Goal: Use online tool/utility: Utilize a website feature to perform a specific function

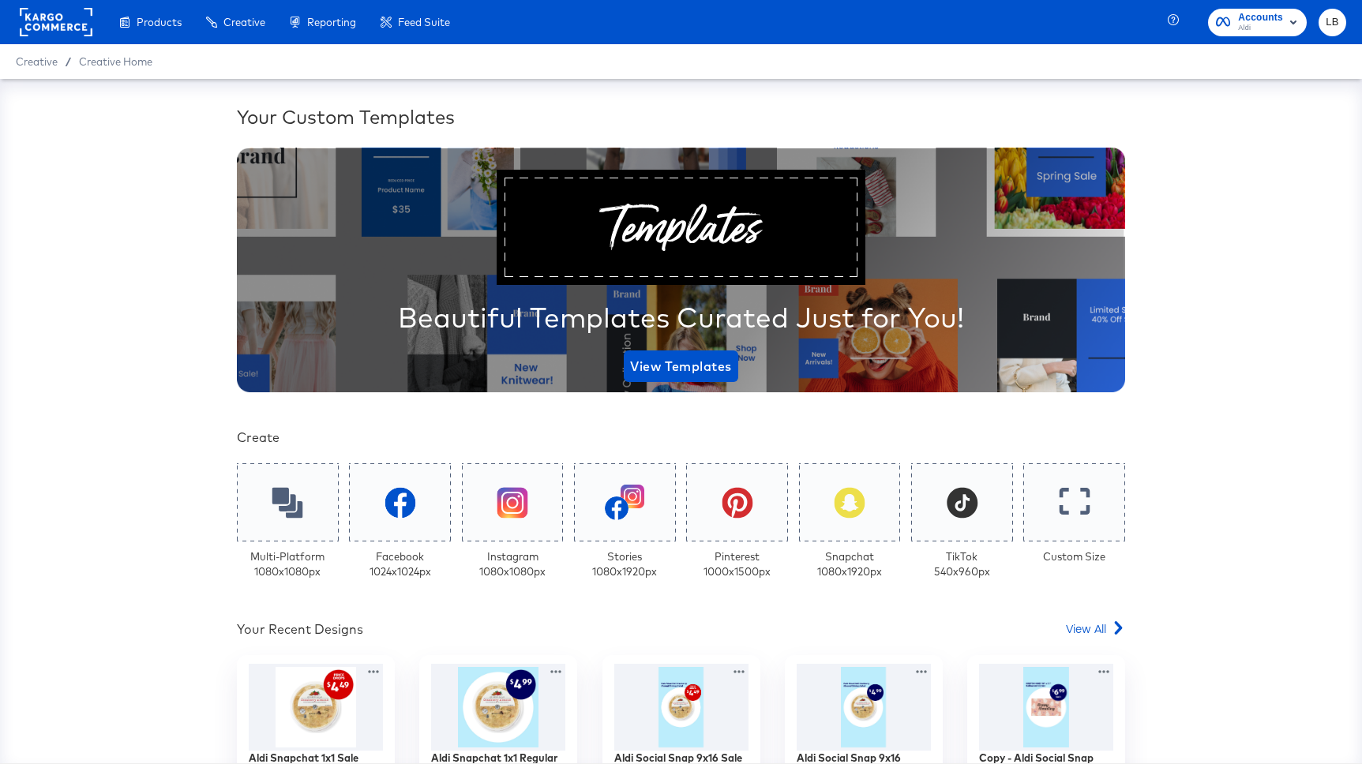
click at [1248, 23] on span "Aldi" at bounding box center [1260, 28] width 45 height 13
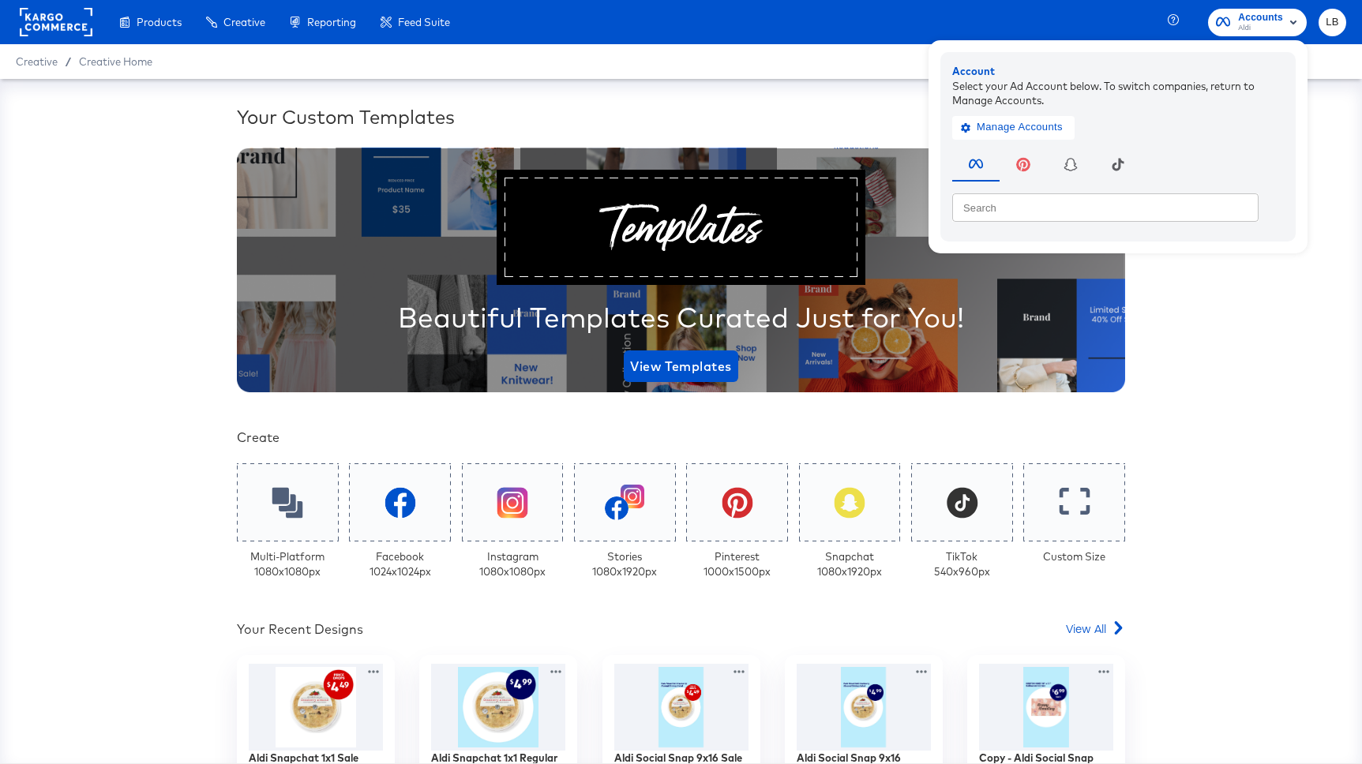
click at [58, 12] on rect at bounding box center [56, 22] width 73 height 28
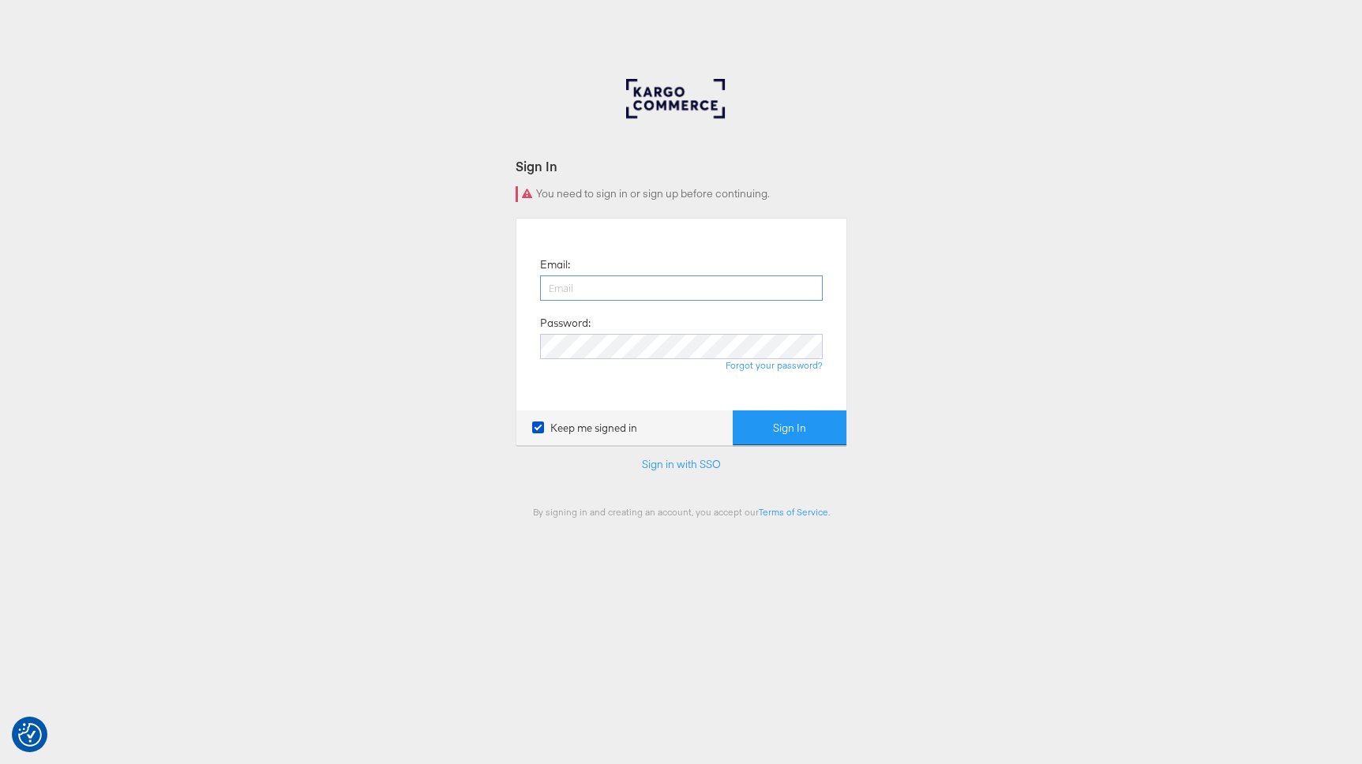
click at [579, 279] on input "email" at bounding box center [681, 287] width 283 height 25
type input "[EMAIL_ADDRESS][DOMAIN_NAME]"
click at [1088, 160] on div "Sign In You need to sign in or sign up before continuing. Email: [EMAIL_ADDRESS…" at bounding box center [681, 473] width 1362 height 789
click at [774, 415] on button "Sign In" at bounding box center [790, 428] width 114 height 36
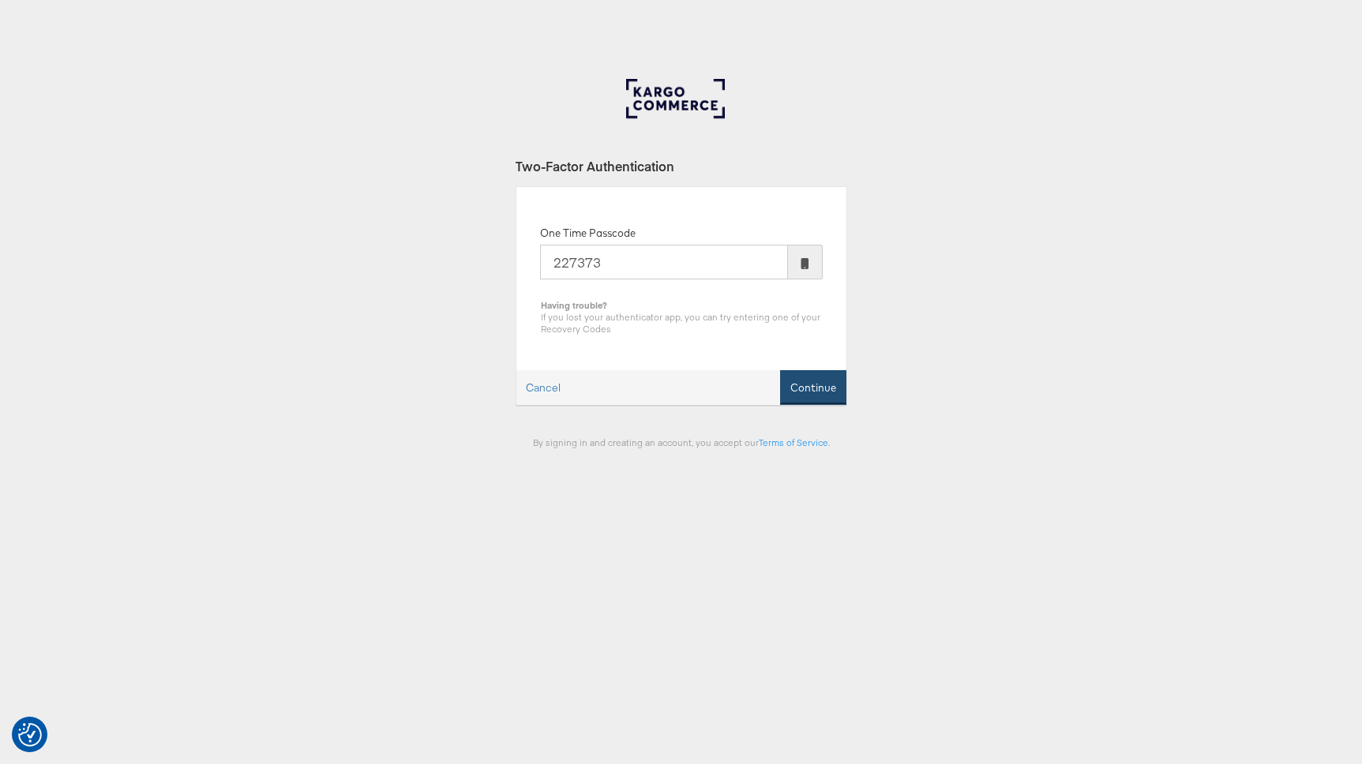
type input "227373"
click at [811, 385] on button "Continue" at bounding box center [813, 388] width 66 height 36
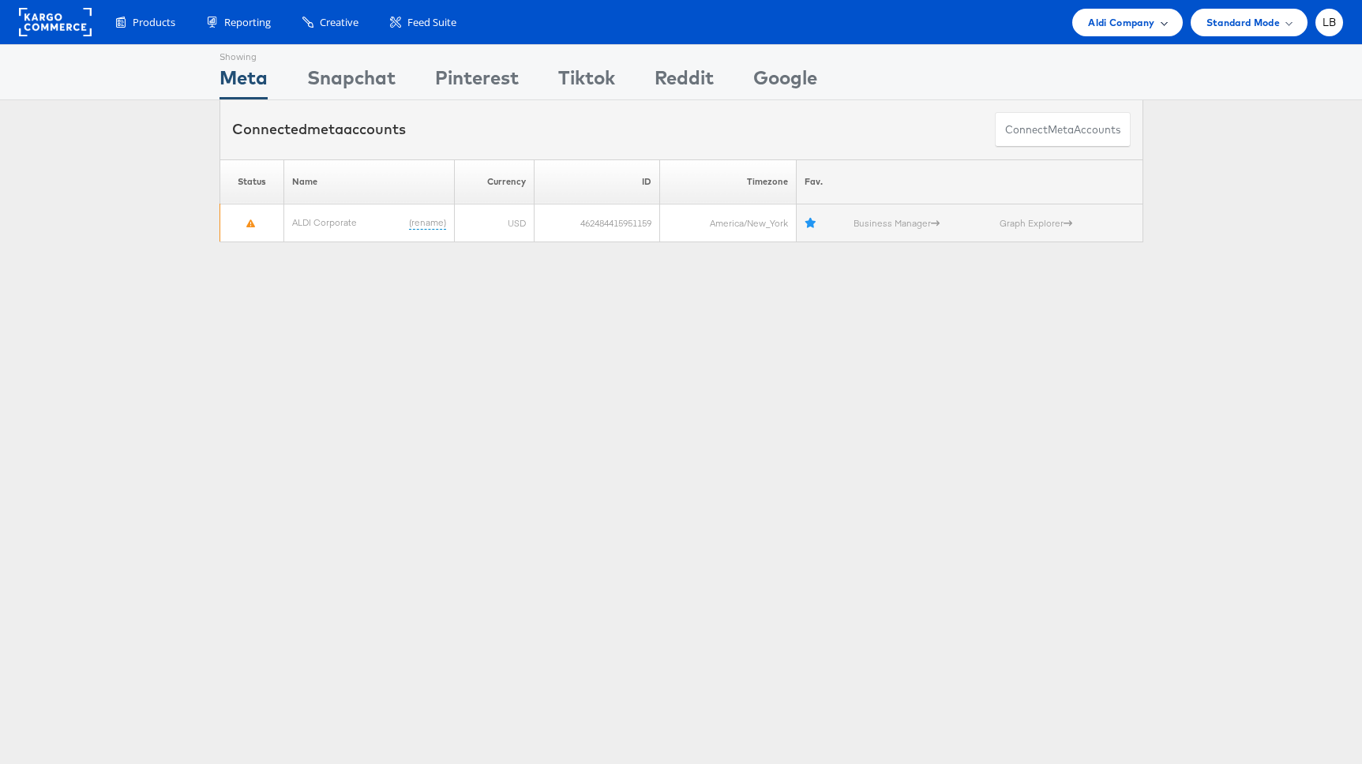
click at [1129, 24] on span "Aldi Company" at bounding box center [1121, 22] width 66 height 17
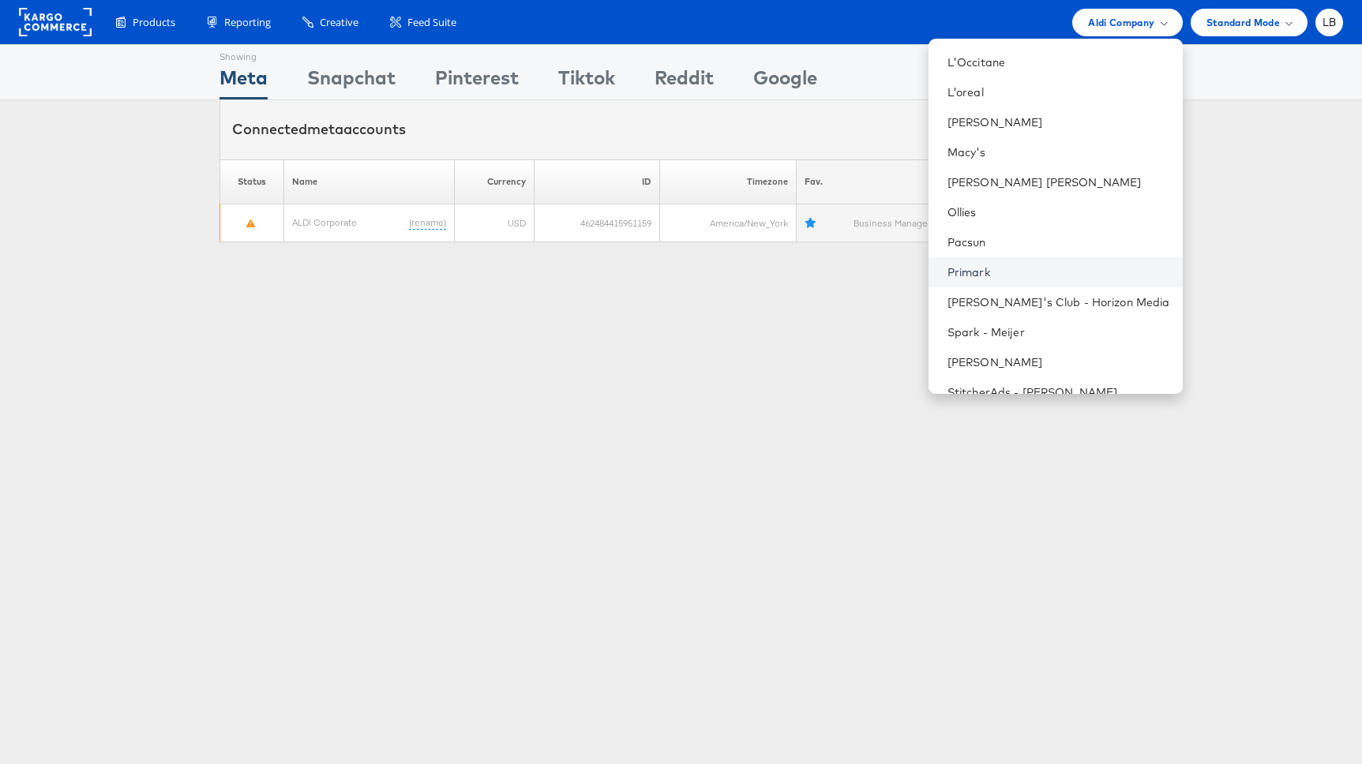
scroll to position [688, 0]
click at [1010, 268] on link "Primark" at bounding box center [1058, 271] width 223 height 16
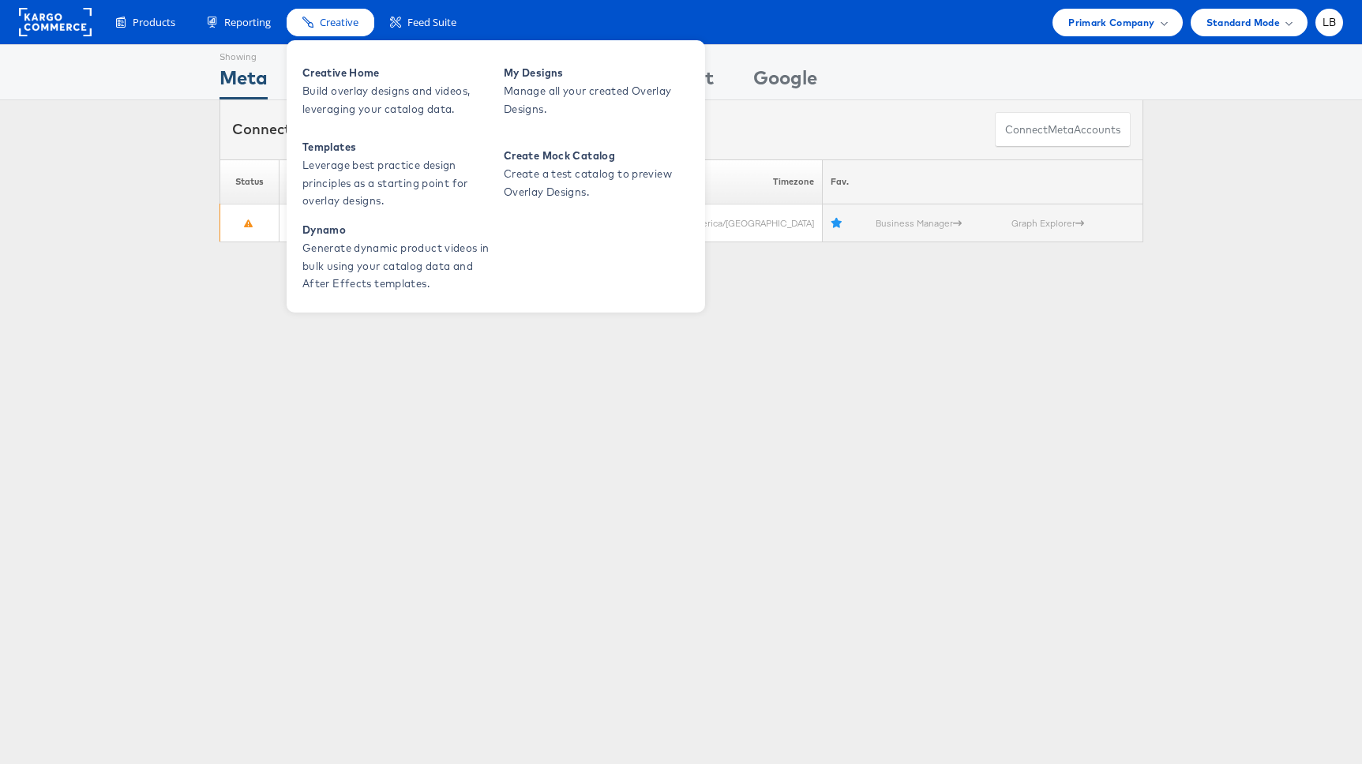
click at [337, 22] on span "Creative" at bounding box center [339, 22] width 39 height 15
click at [338, 76] on span "Creative Home" at bounding box center [396, 73] width 189 height 18
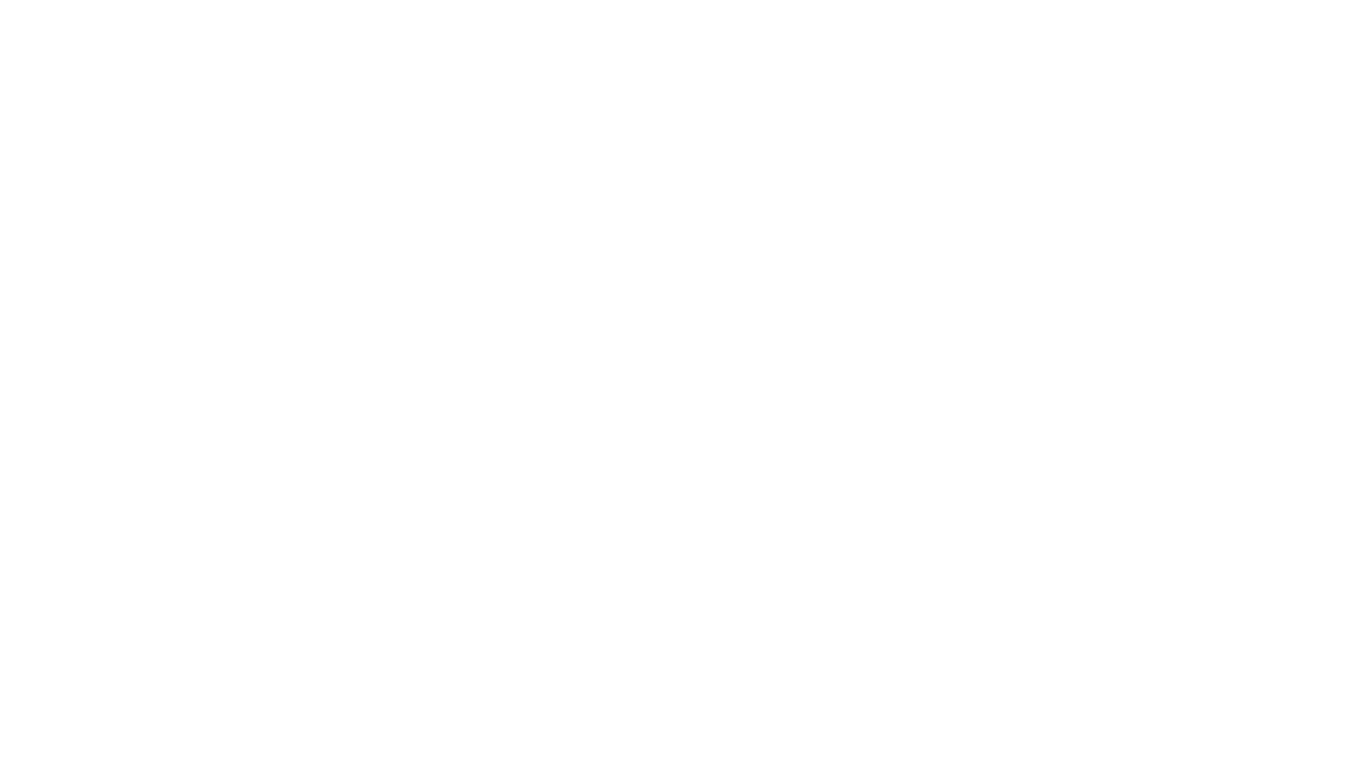
click at [162, 19] on html at bounding box center [681, 382] width 1362 height 764
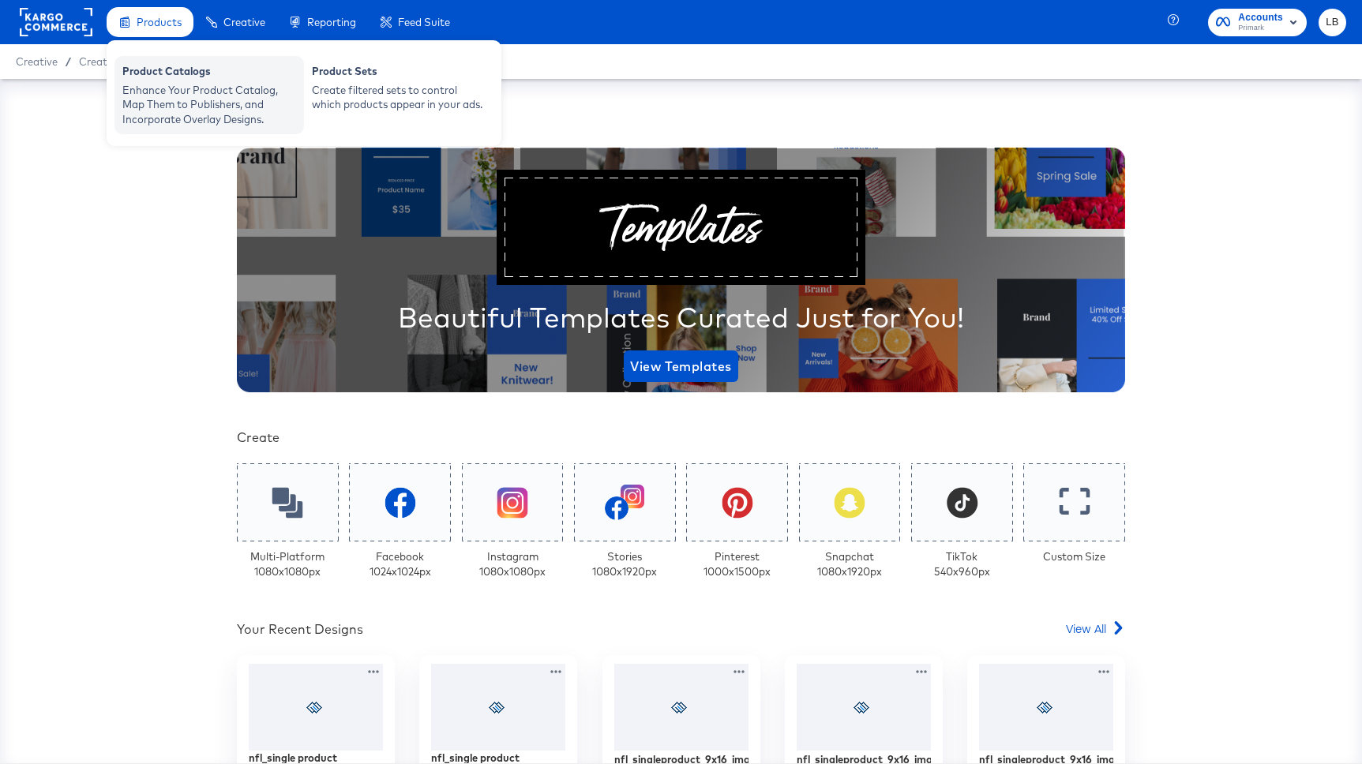
click at [162, 72] on div "Product Catalogs" at bounding box center [209, 73] width 174 height 19
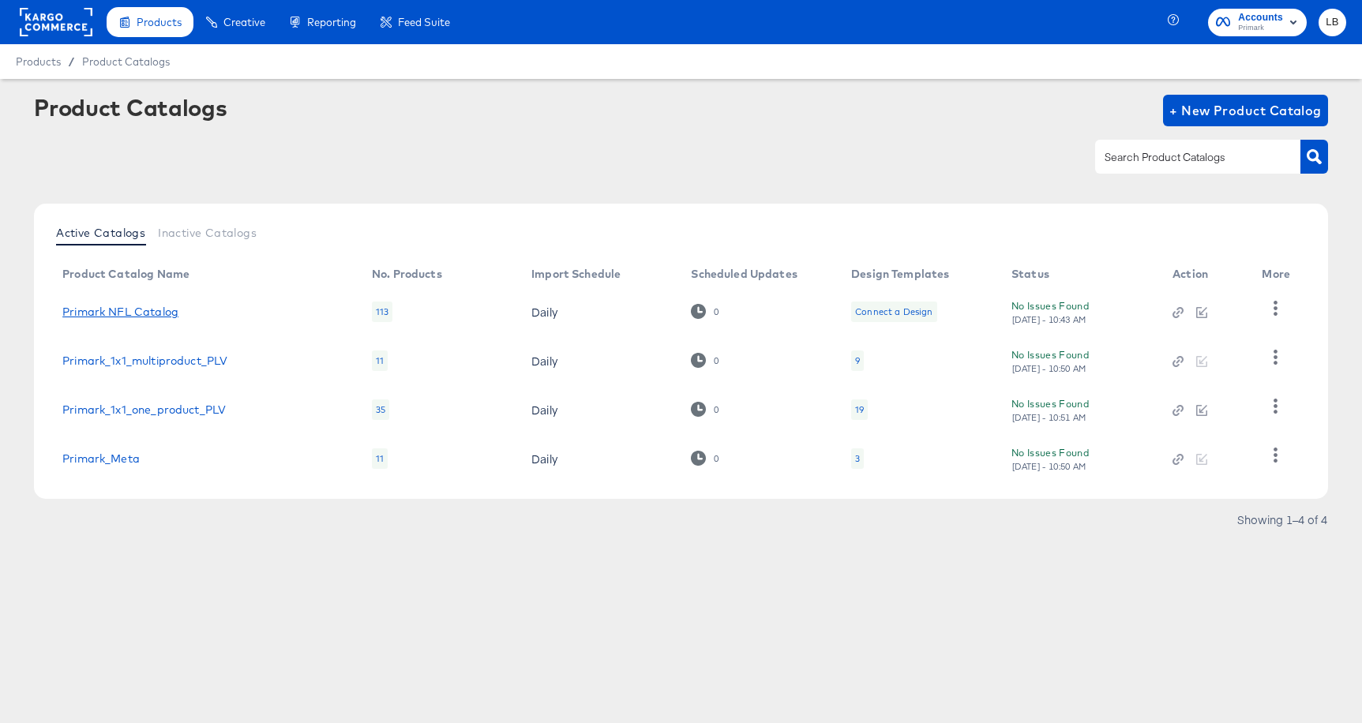
click at [154, 312] on link "Primark NFL Catalog" at bounding box center [120, 311] width 116 height 13
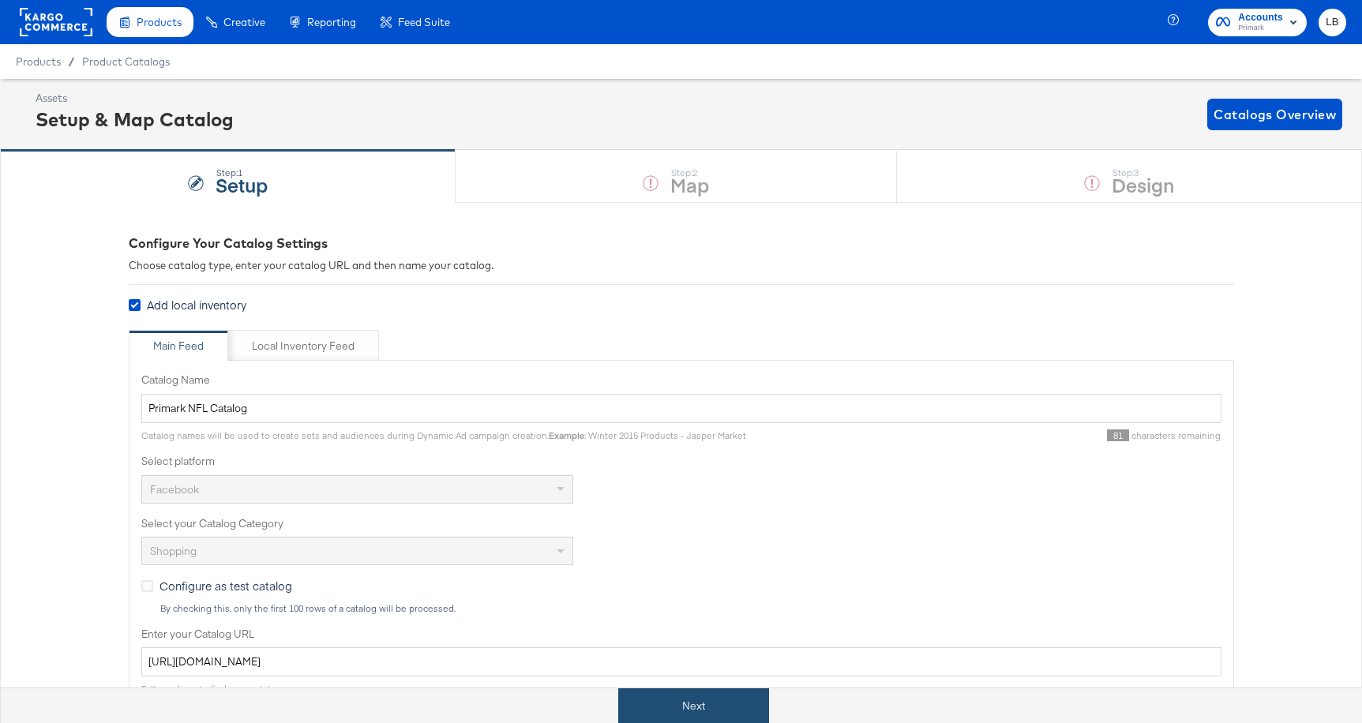
click at [656, 704] on button "Next" at bounding box center [693, 706] width 151 height 36
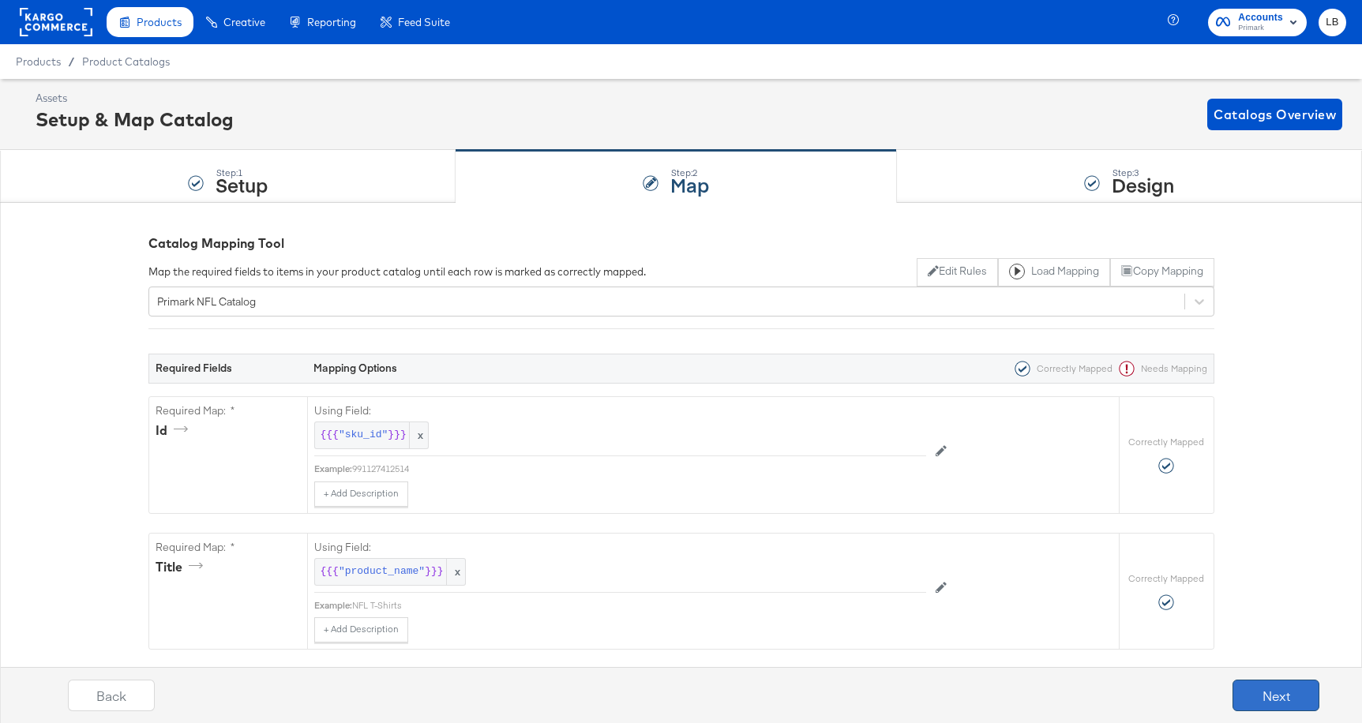
click at [1295, 695] on button "Next" at bounding box center [1275, 696] width 87 height 32
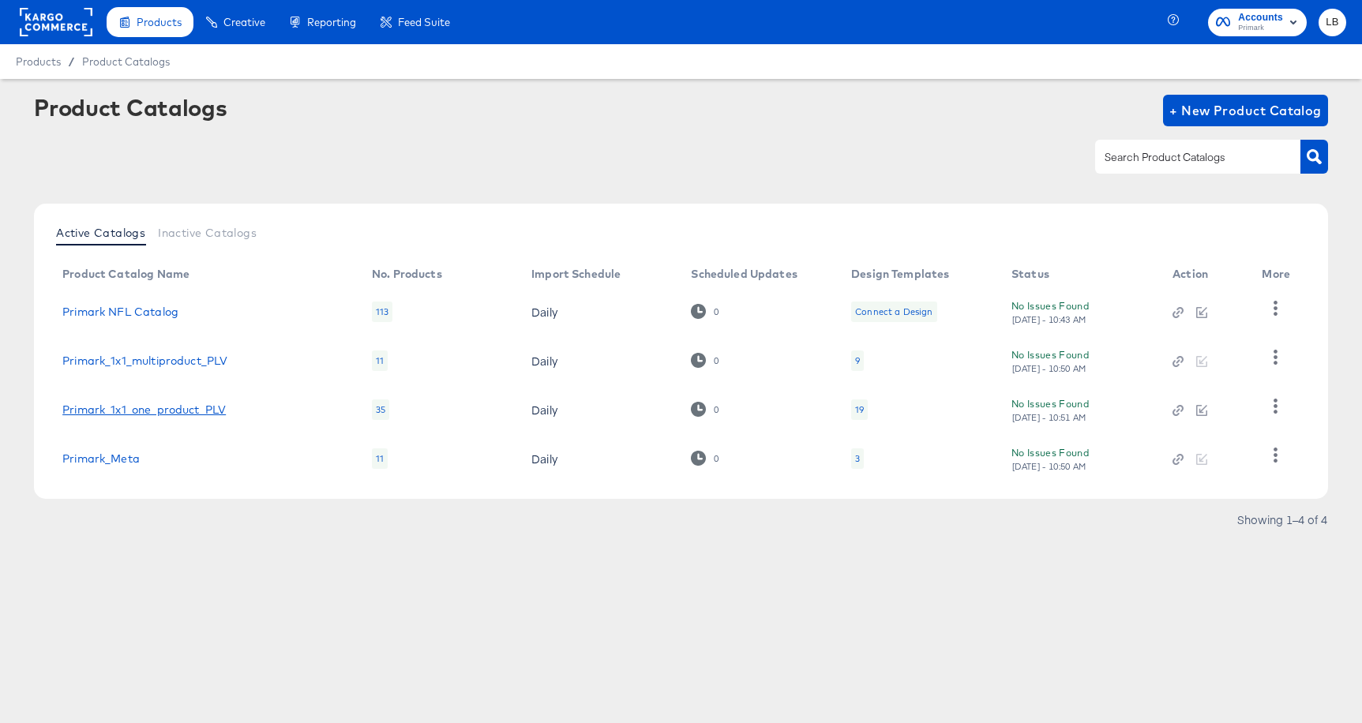
click at [150, 410] on link "Primark_1x1_one_product_PLV" at bounding box center [143, 409] width 163 height 13
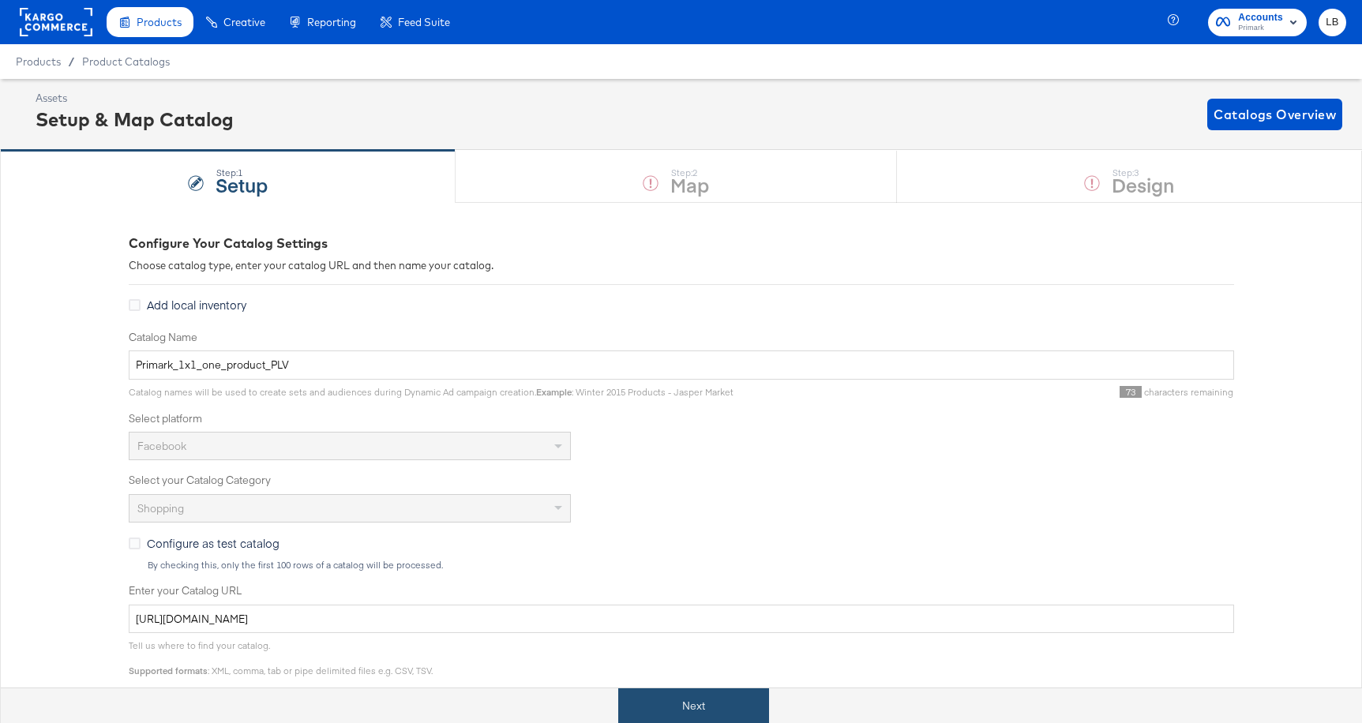
click at [736, 692] on button "Next" at bounding box center [693, 706] width 151 height 36
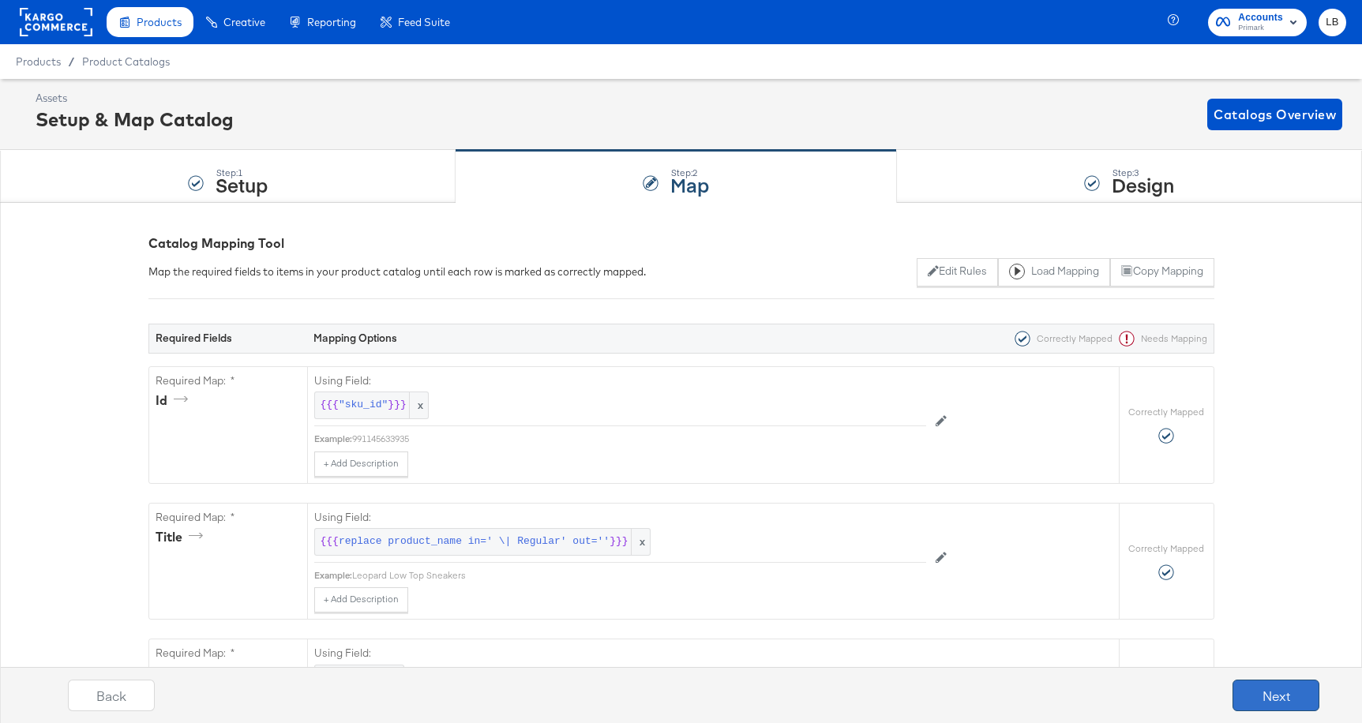
click at [1254, 690] on button "Next" at bounding box center [1275, 696] width 87 height 32
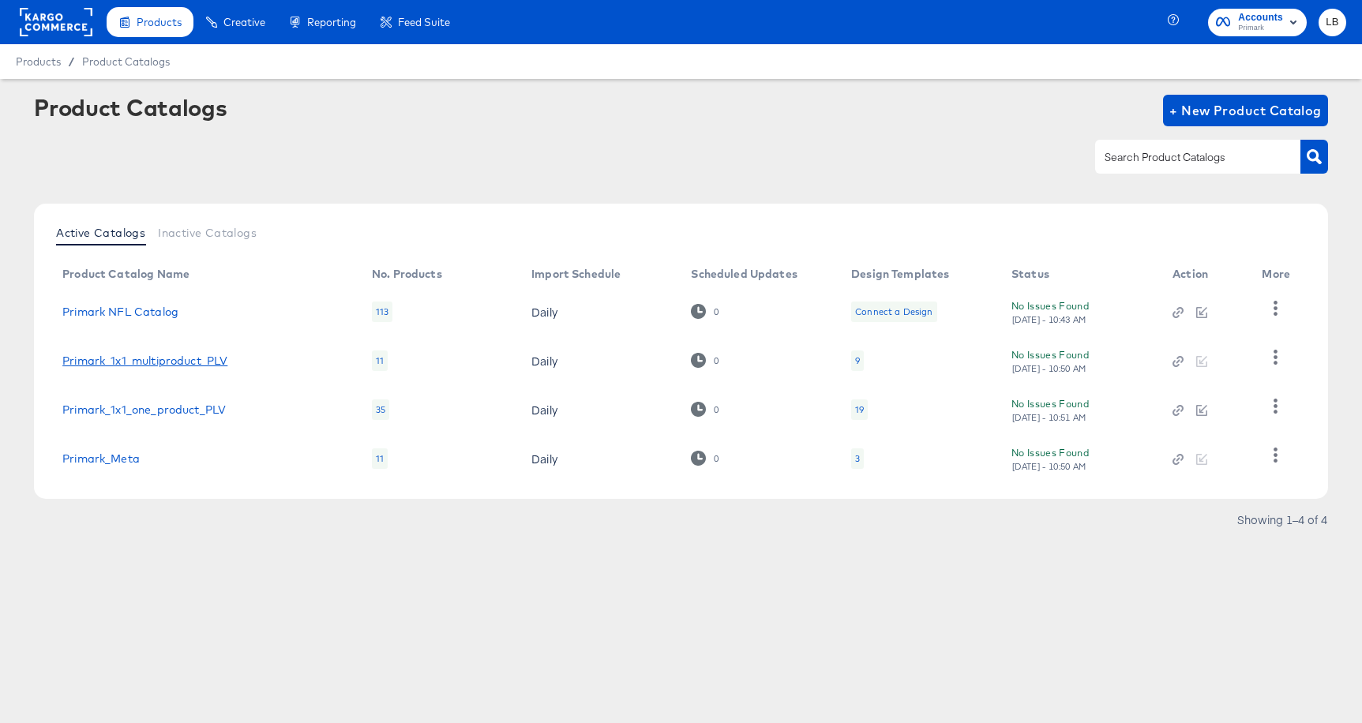
click at [141, 357] on link "Primark_1x1_multiproduct_PLV" at bounding box center [144, 360] width 165 height 13
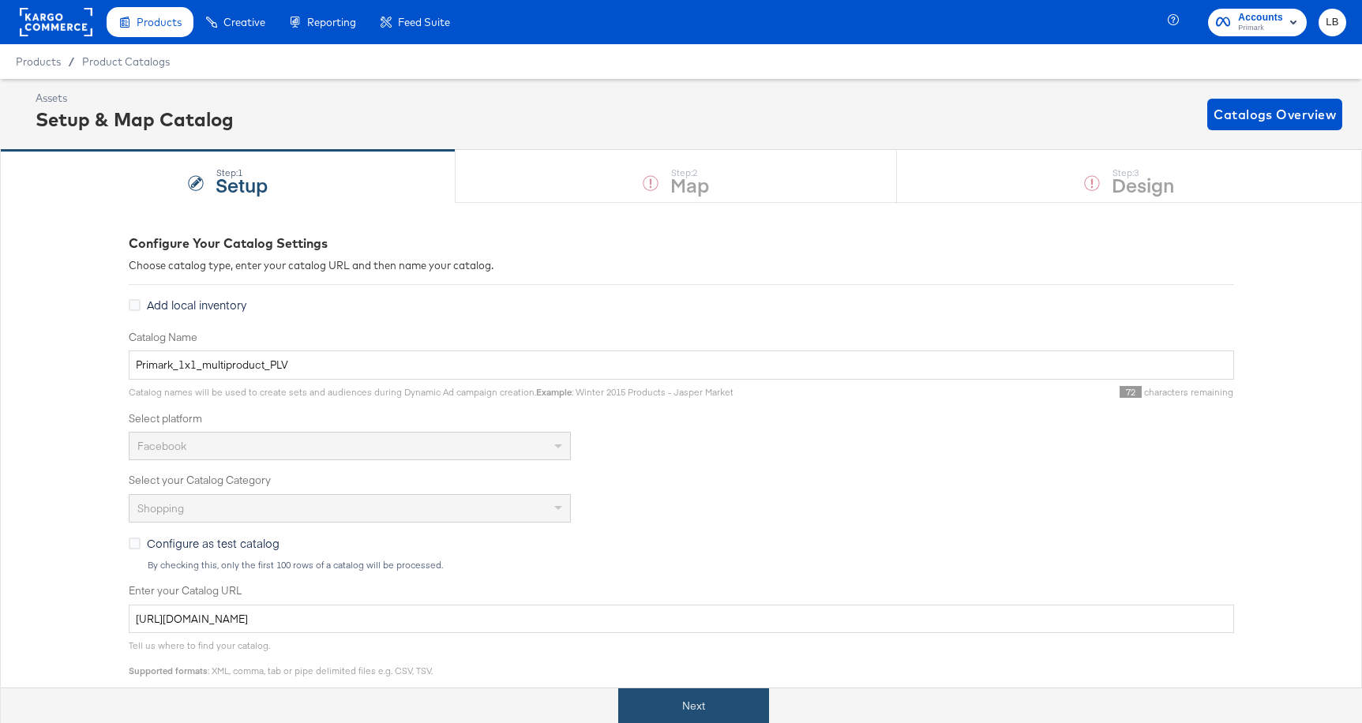
click at [660, 708] on button "Next" at bounding box center [693, 706] width 151 height 36
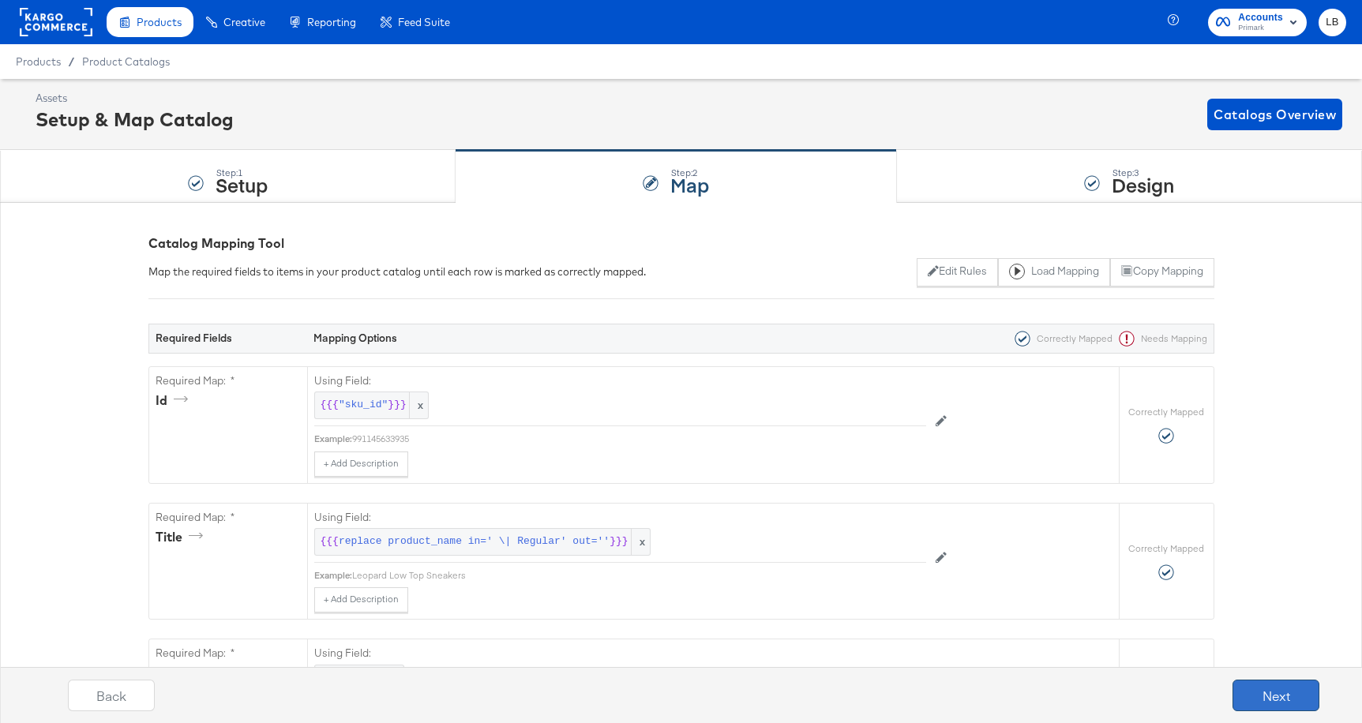
click at [1256, 685] on button "Next" at bounding box center [1275, 696] width 87 height 32
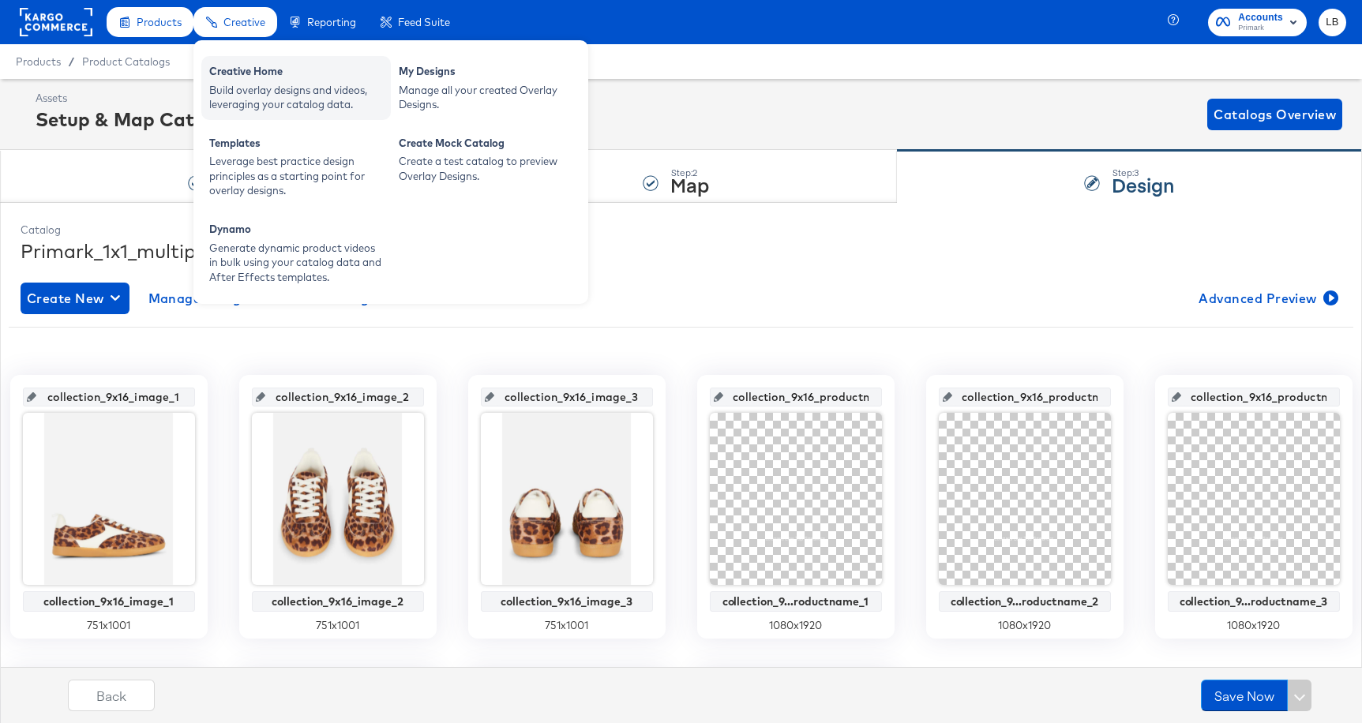
click at [242, 84] on div "Build overlay designs and videos, leveraging your catalog data." at bounding box center [296, 97] width 174 height 29
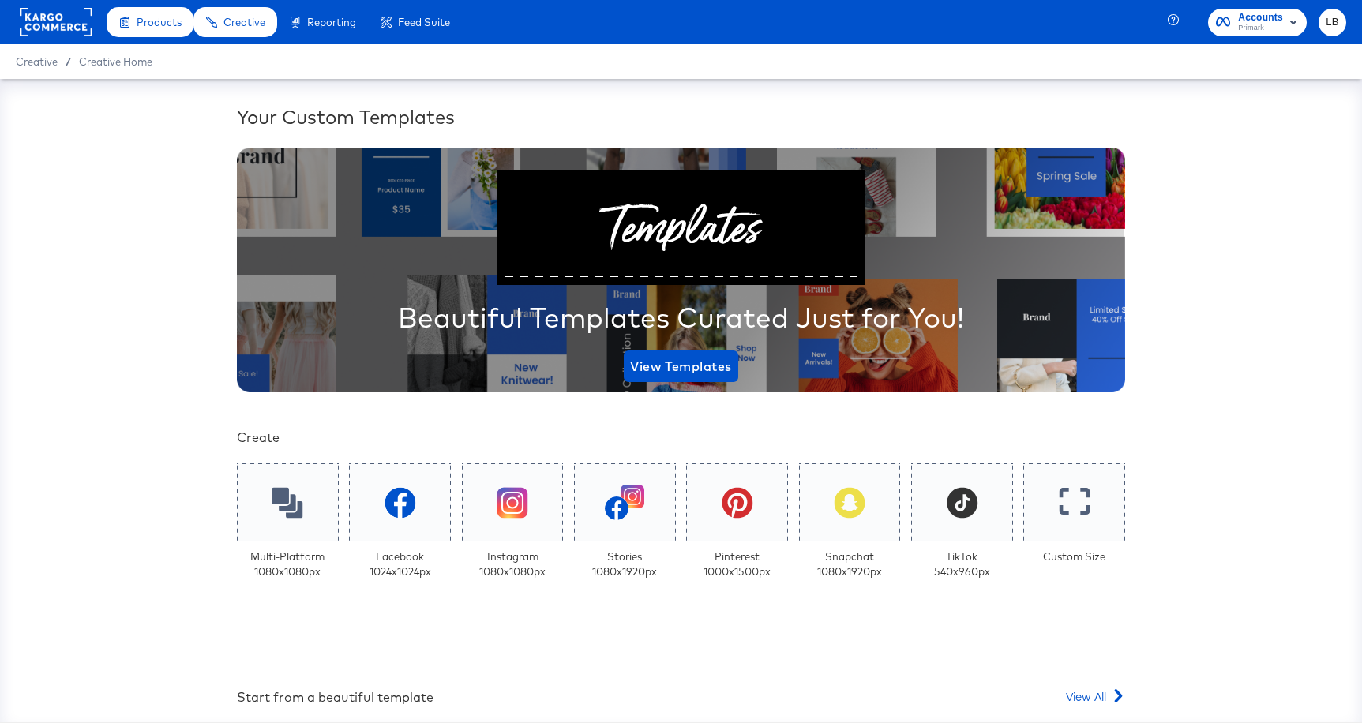
scroll to position [262, 0]
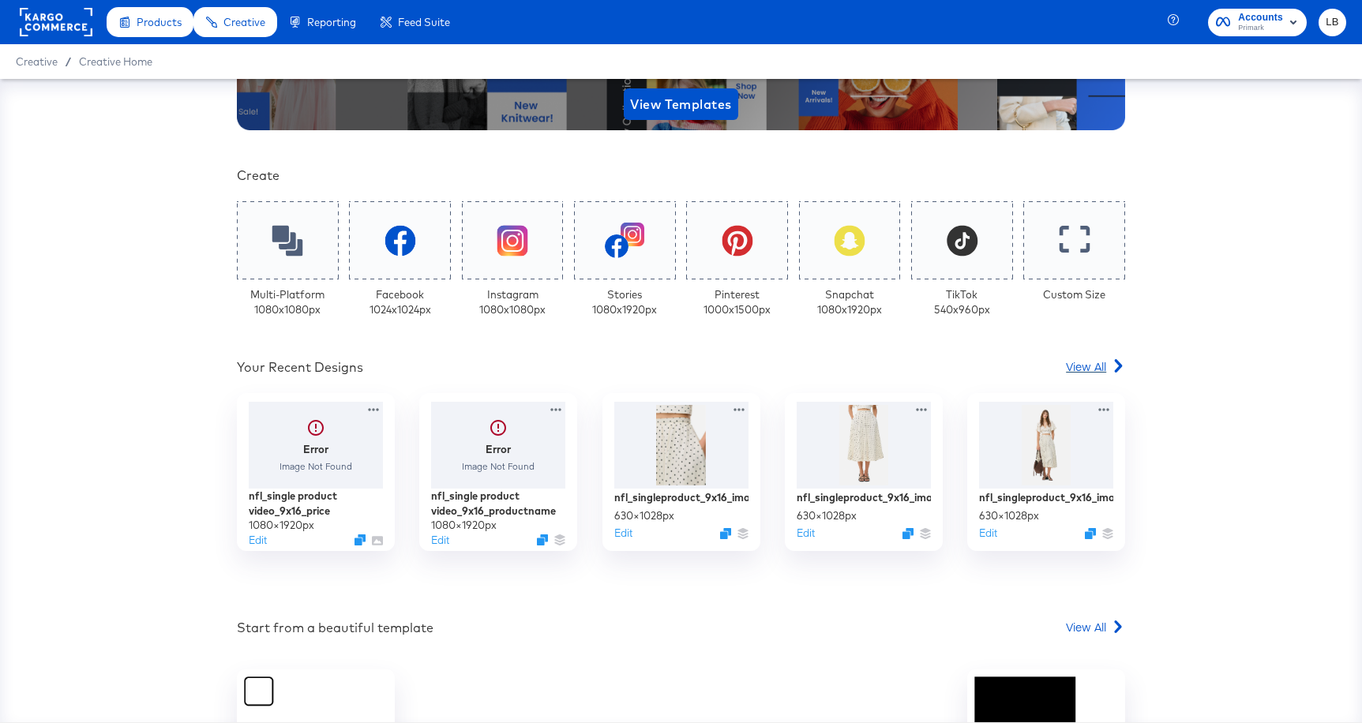
click at [1089, 372] on span "View All" at bounding box center [1086, 366] width 40 height 16
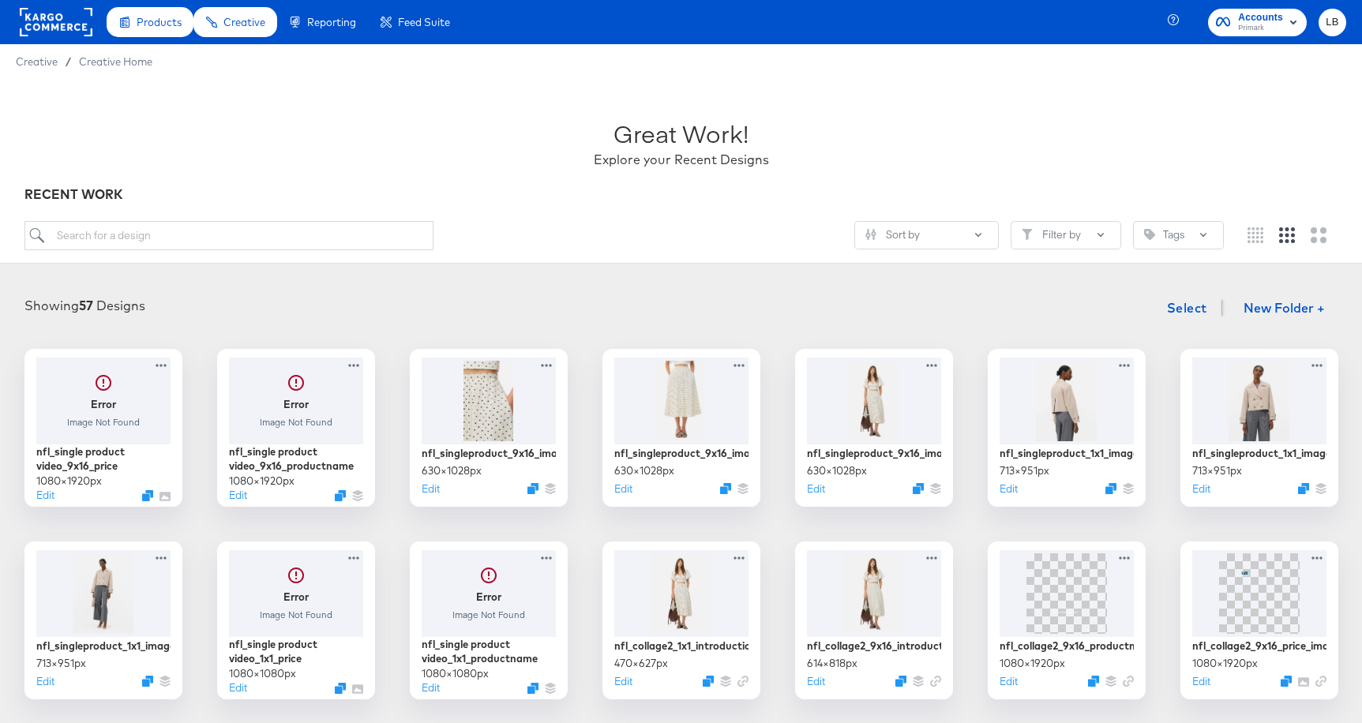
click at [66, 107] on div "Great Work! Explore your Recent Designs" at bounding box center [681, 136] width 1314 height 99
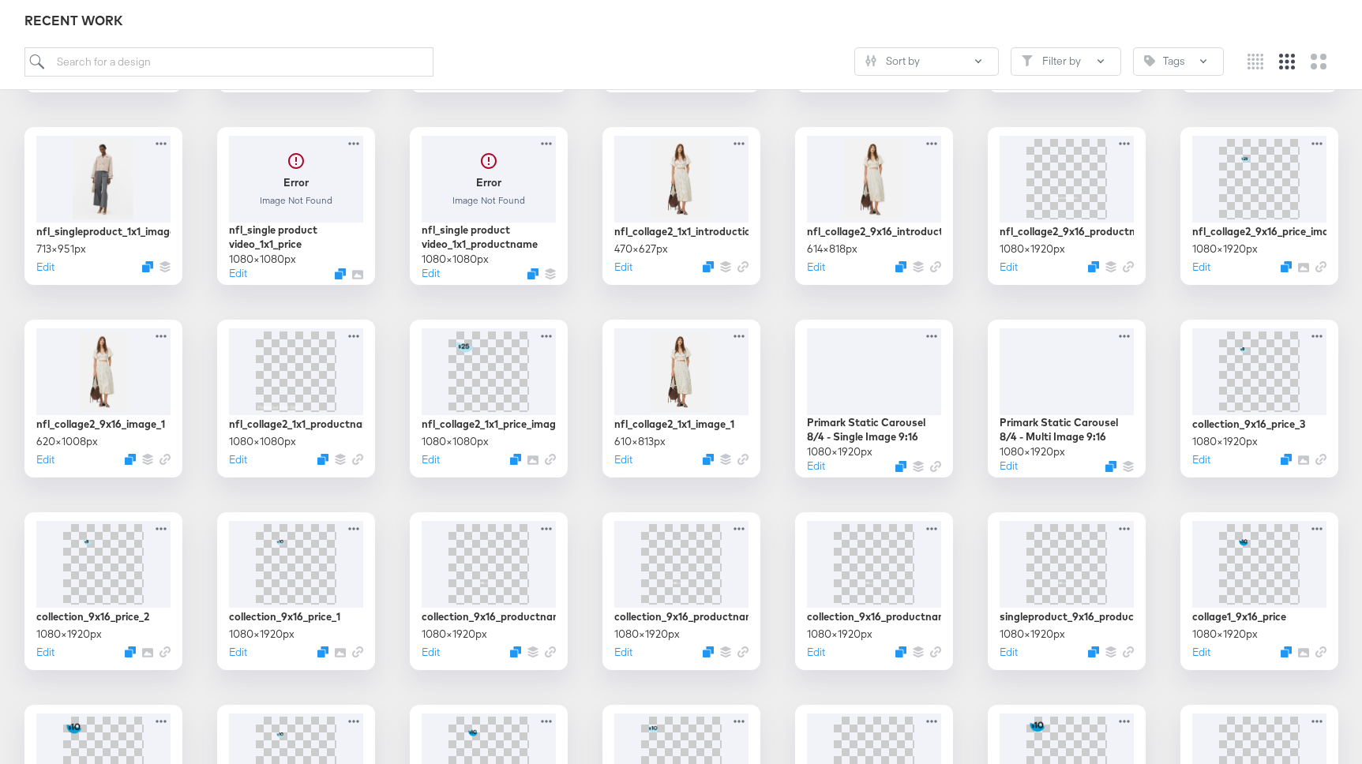
scroll to position [415, 0]
click at [902, 382] on div at bounding box center [873, 369] width 141 height 91
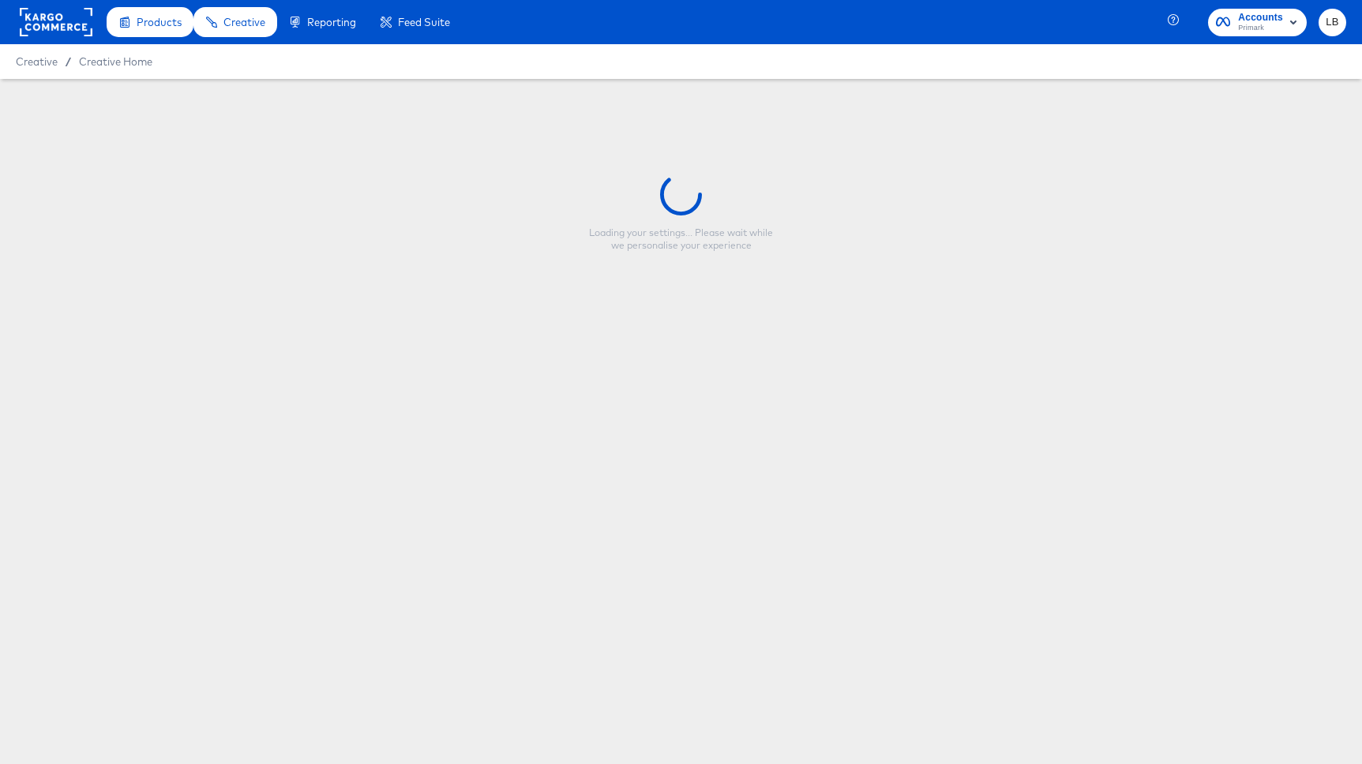
type input "Primark Static Carousel 8/4 - Single Image 9:16"
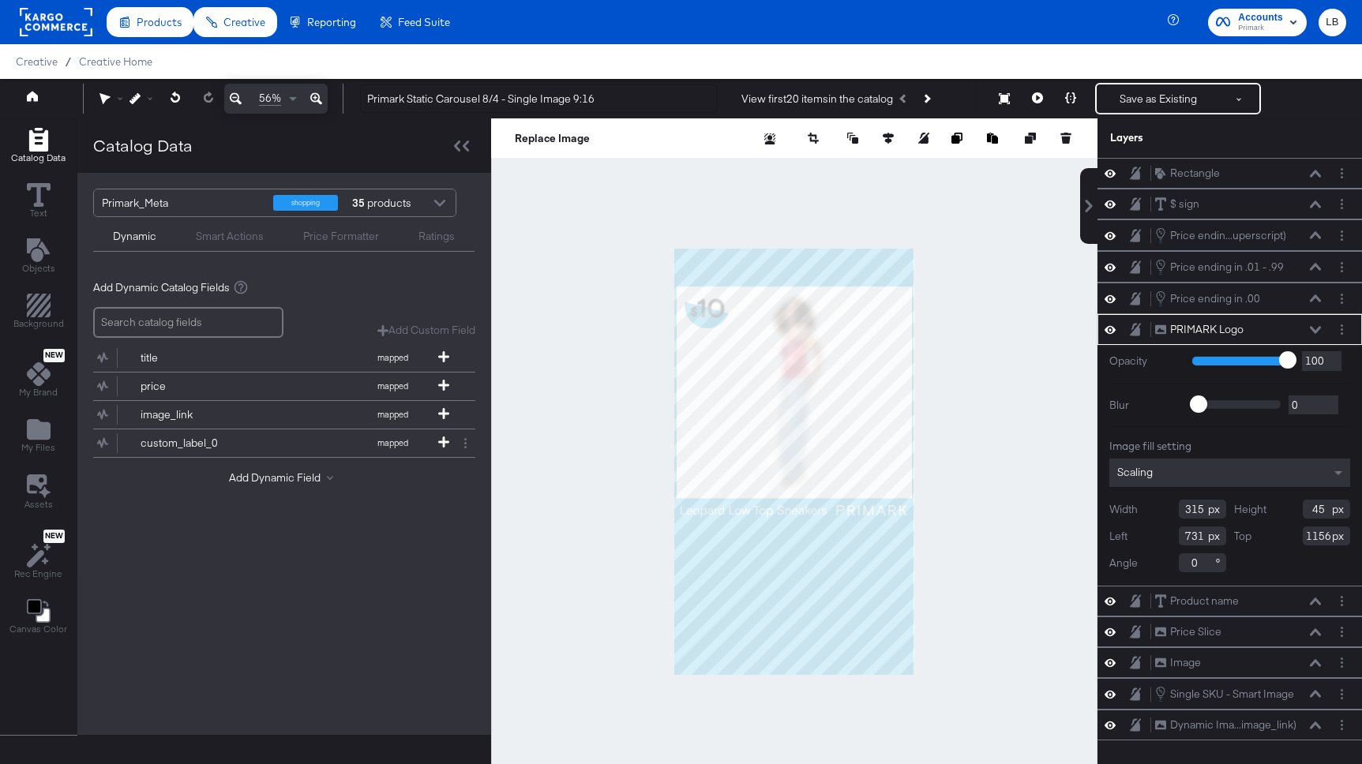
click at [433, 206] on div at bounding box center [440, 205] width 24 height 28
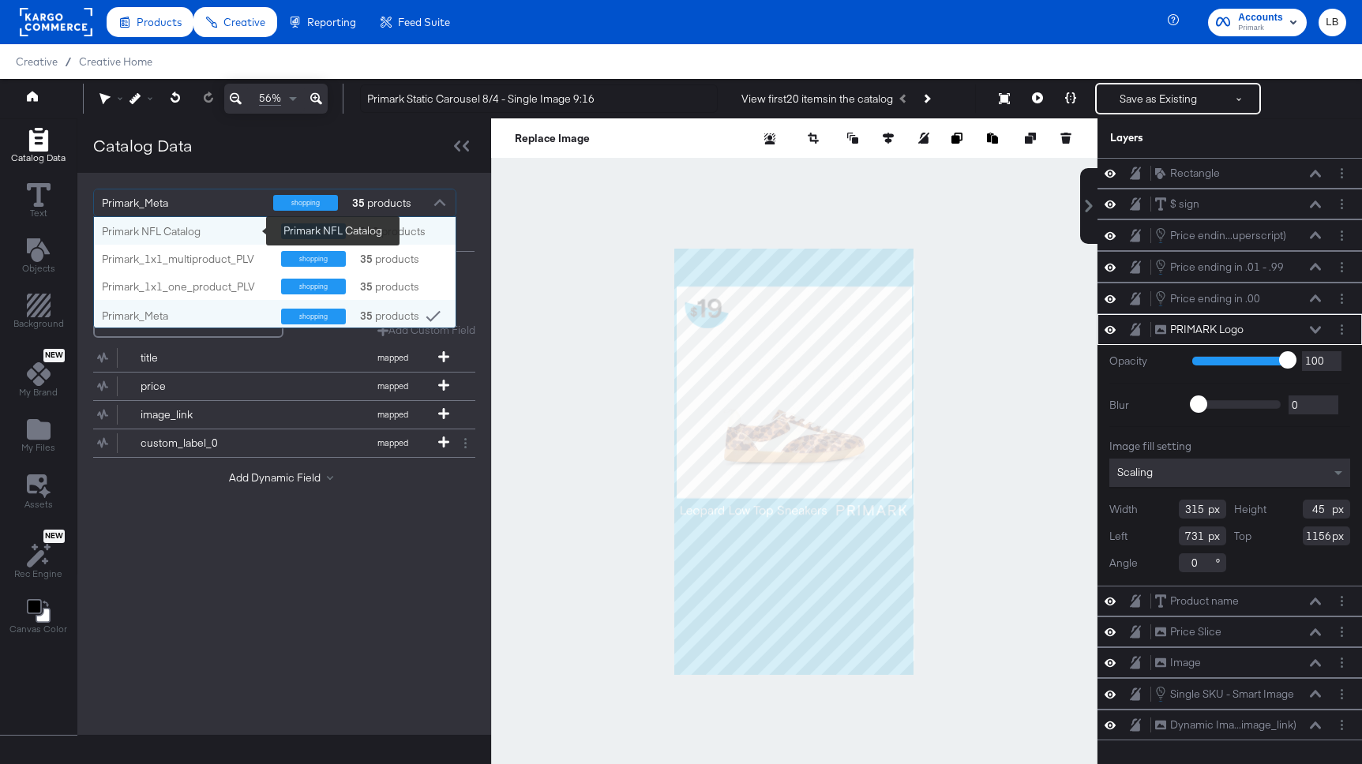
click at [222, 227] on div "Primark NFL Catalog" at bounding box center [185, 231] width 167 height 15
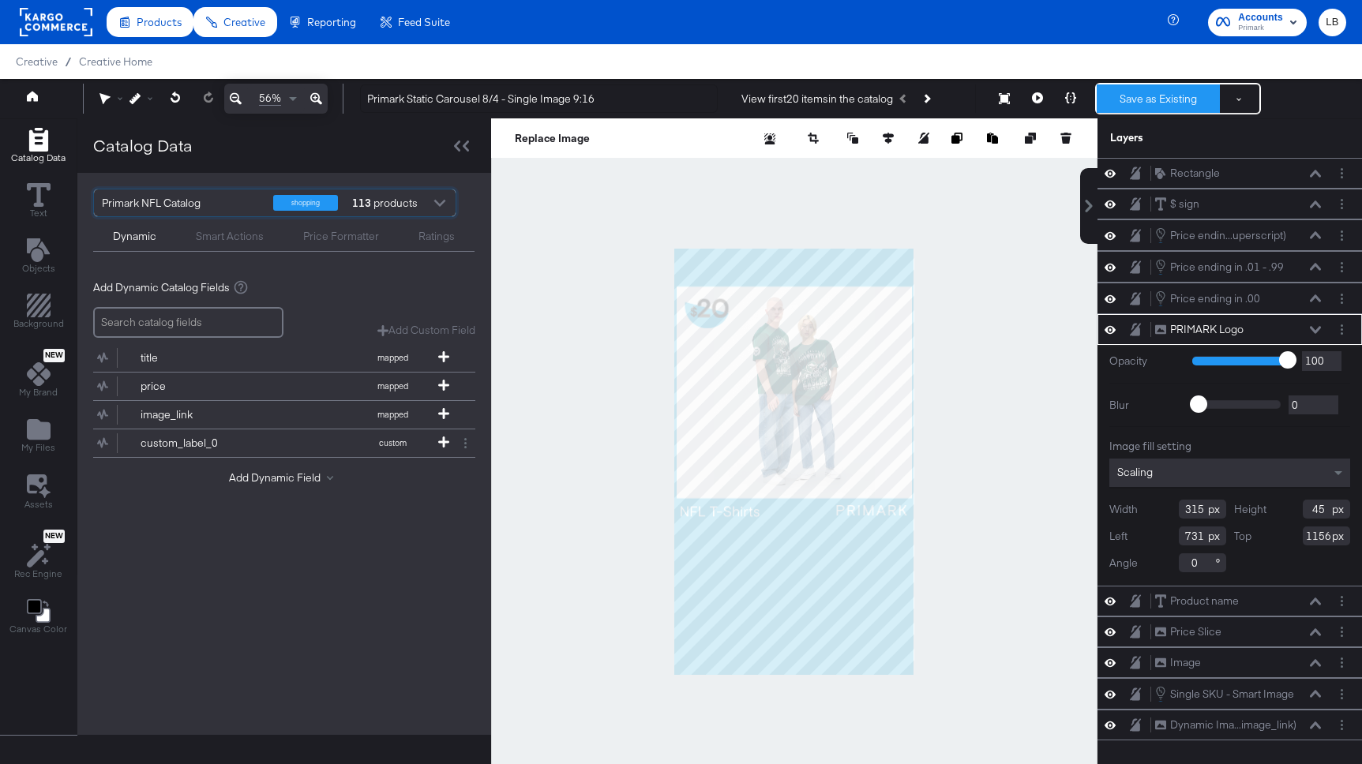
click at [1152, 96] on button "Save as Existing" at bounding box center [1157, 98] width 123 height 28
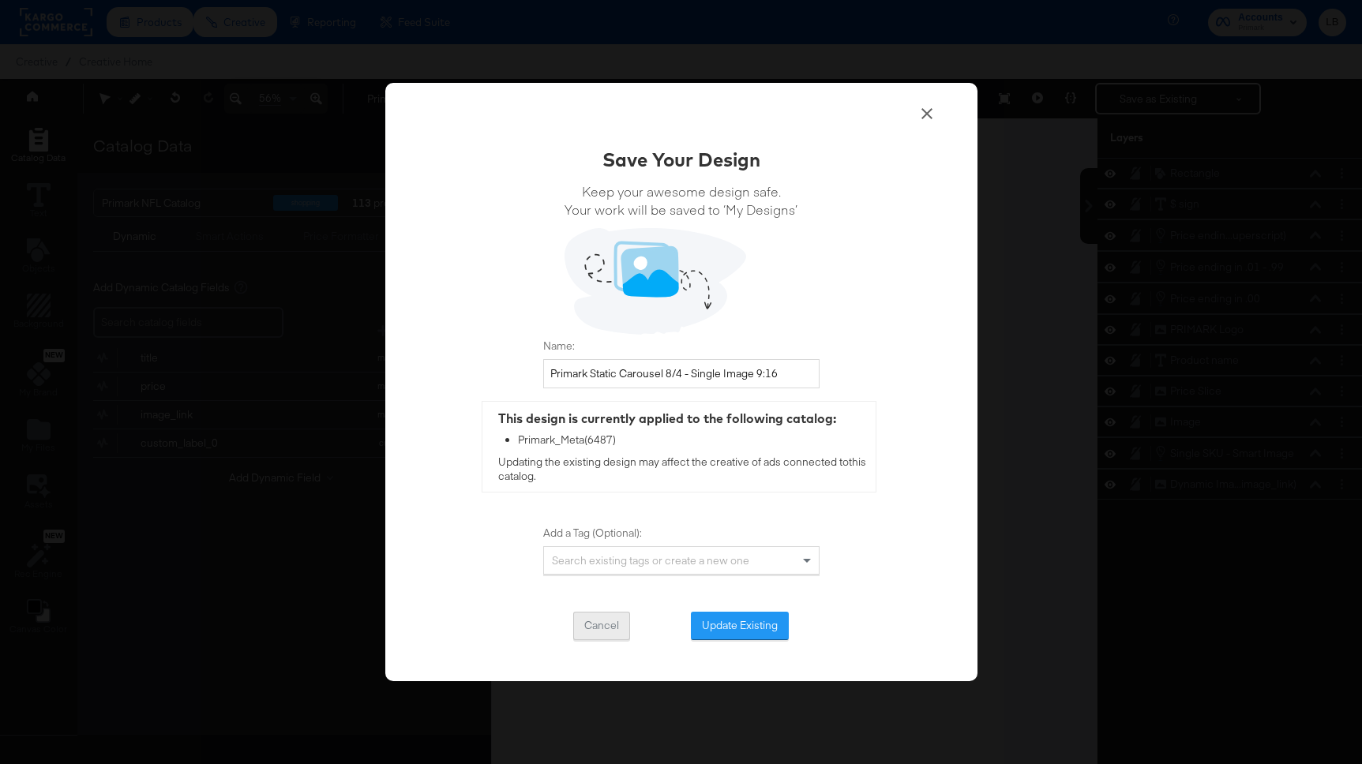
click at [609, 624] on button "Cancel" at bounding box center [601, 626] width 57 height 28
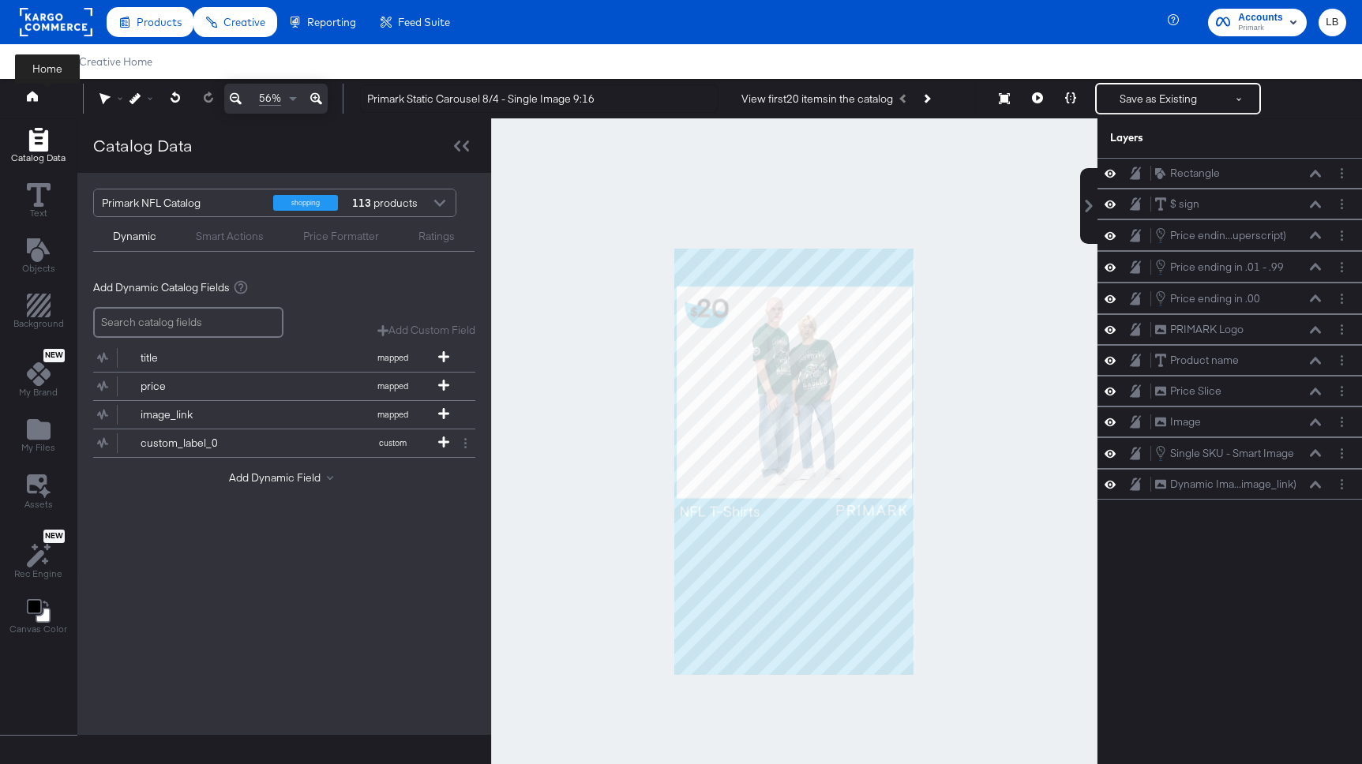
click at [34, 97] on icon at bounding box center [32, 96] width 11 height 10
